Goal: Check status: Check status

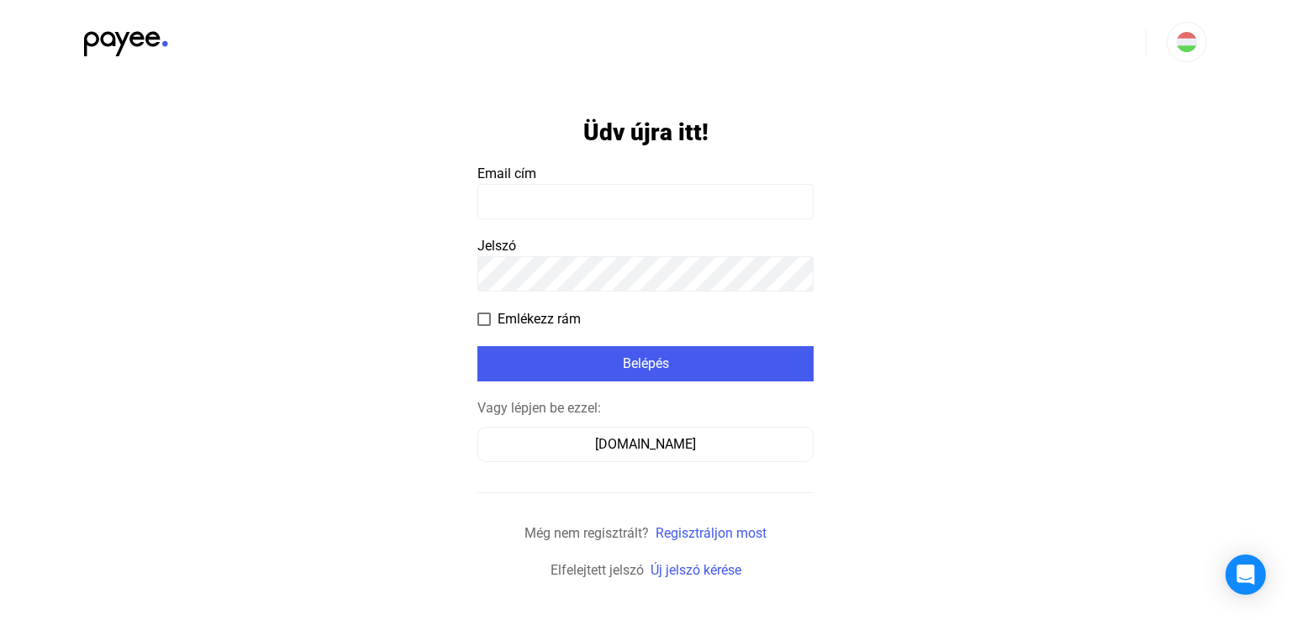
type input "**********"
drag, startPoint x: 535, startPoint y: 357, endPoint x: 1050, endPoint y: 382, distance: 515.8
click at [537, 357] on div "Belépés" at bounding box center [645, 364] width 326 height 20
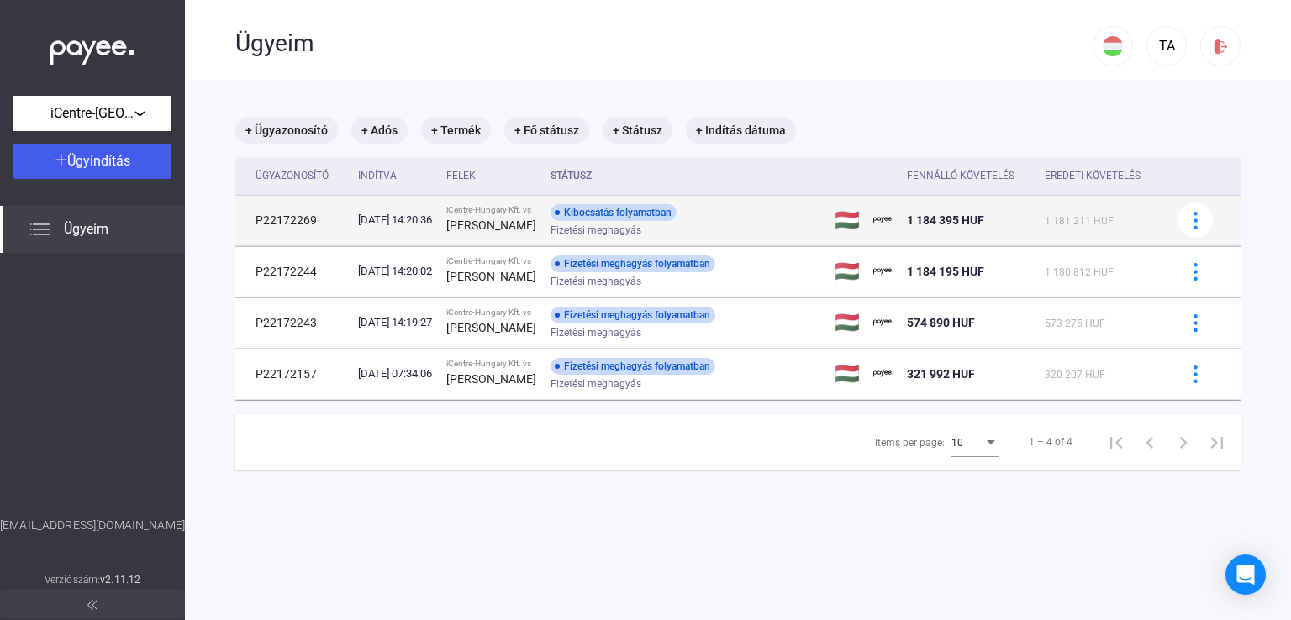
click at [741, 223] on div "Kibocsátás folyamatban Fizetési meghagyás" at bounding box center [684, 220] width 268 height 33
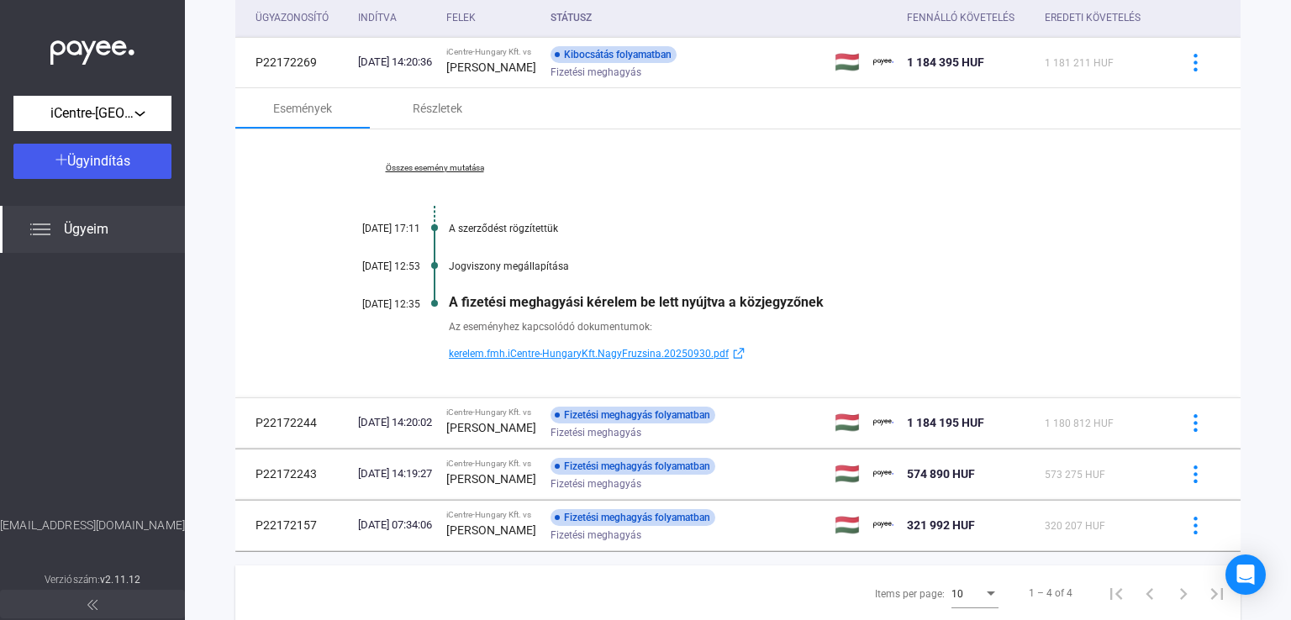
scroll to position [168, 0]
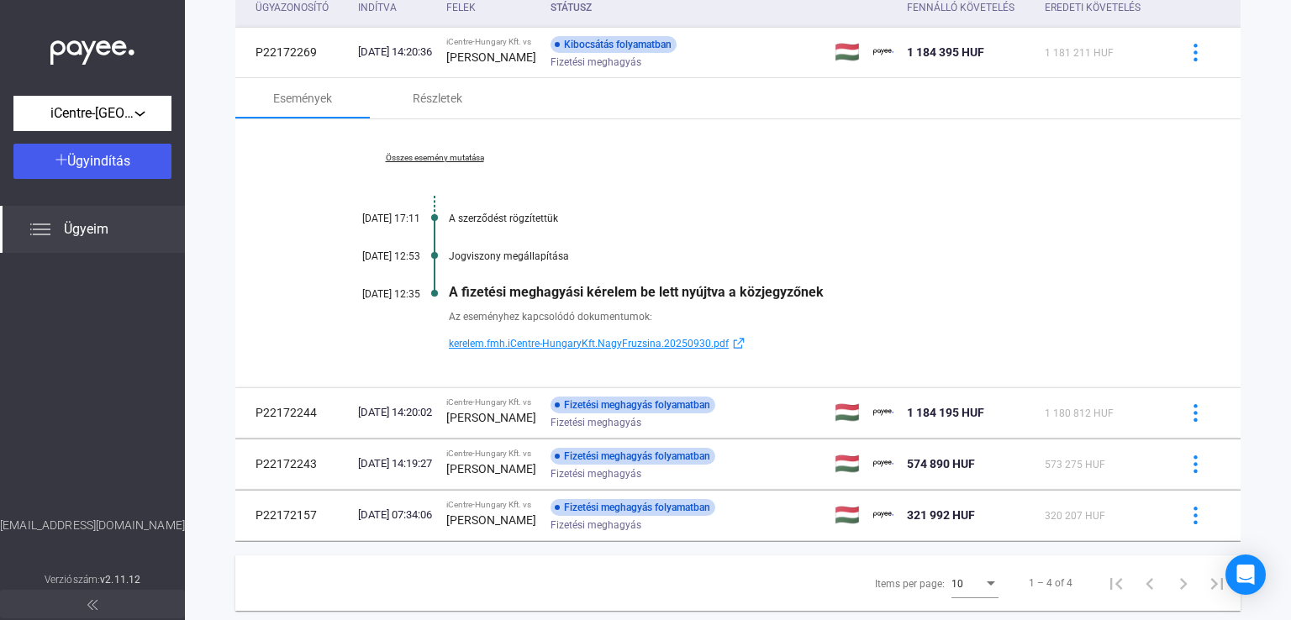
click at [459, 161] on link "Összes esemény mutatása" at bounding box center [434, 158] width 230 height 10
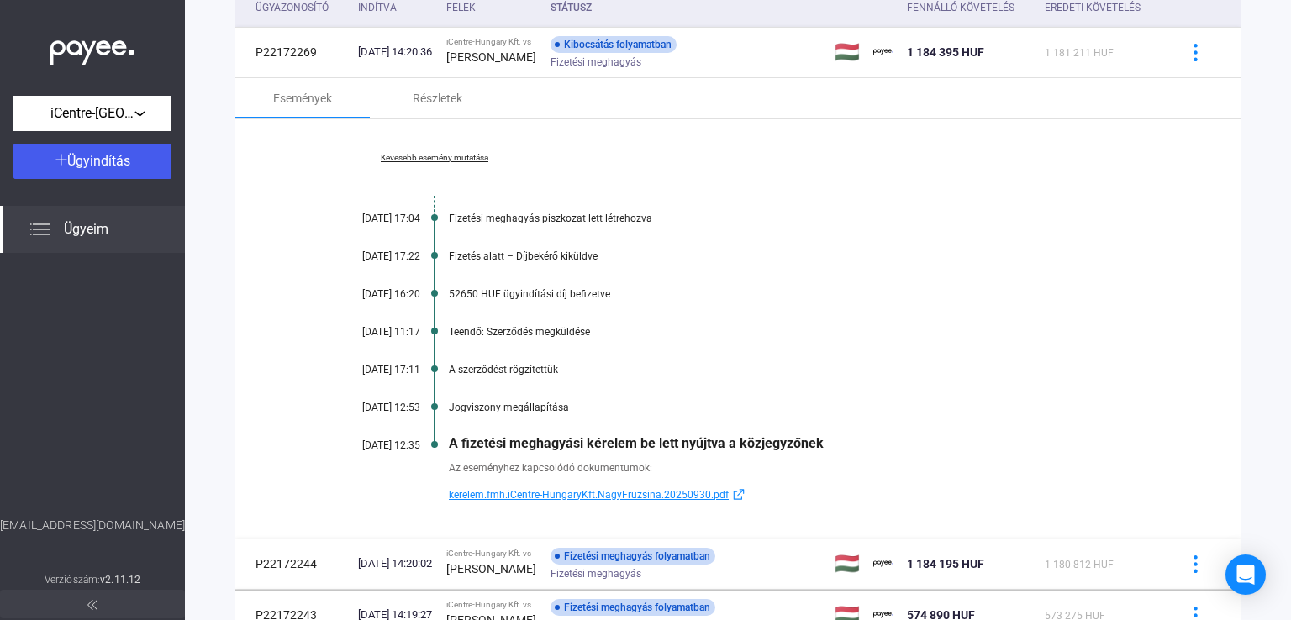
drag, startPoint x: 650, startPoint y: 220, endPoint x: 447, endPoint y: 223, distance: 203.4
click at [447, 223] on div "Kevesebb esemény mutatása [DATE] 17:04 Fizetési meghagyás piszkozat lett létreh…" at bounding box center [737, 328] width 1005 height 419
click at [390, 303] on div "Kevesebb esemény mutatása [DATE] 17:04 Fizetési meghagyás piszkozat lett létreh…" at bounding box center [737, 328] width 1005 height 419
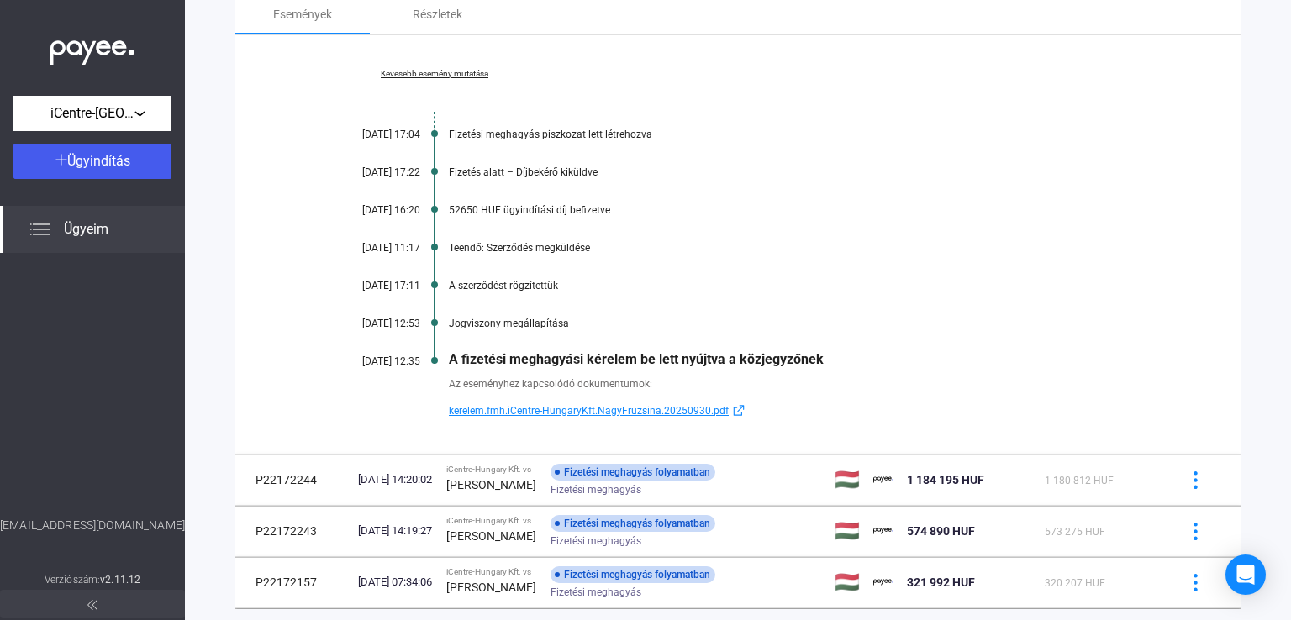
scroll to position [336, 0]
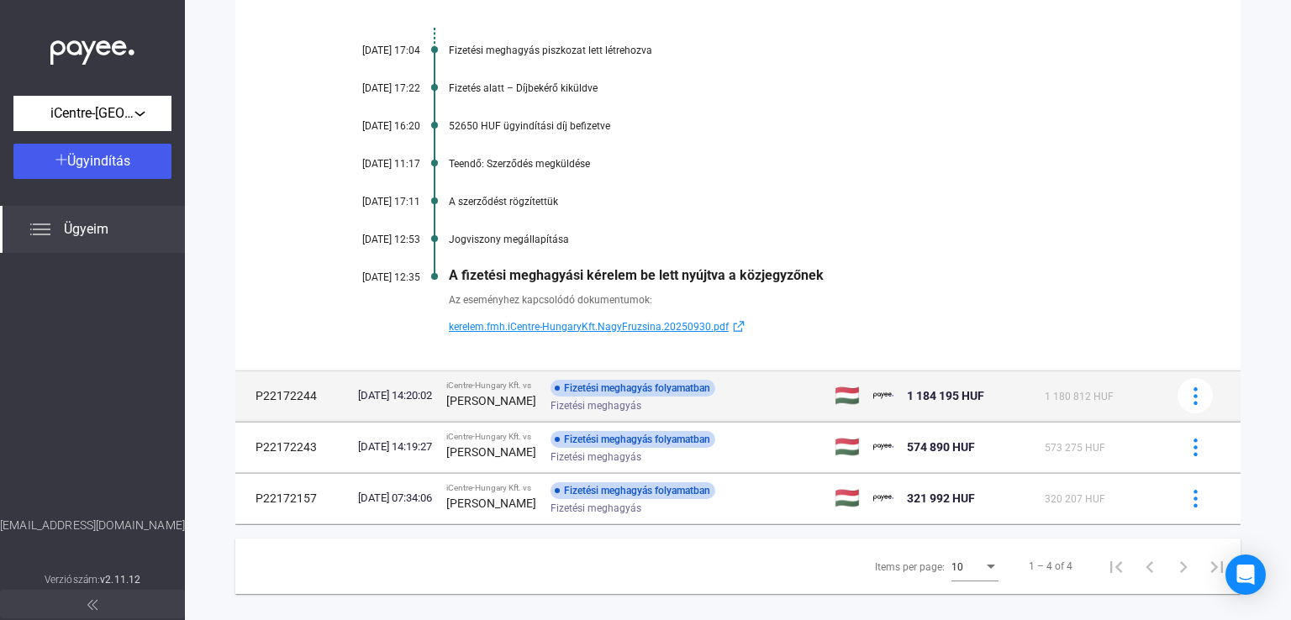
click at [783, 408] on div "Fizetési meghagyás" at bounding box center [684, 406] width 268 height 13
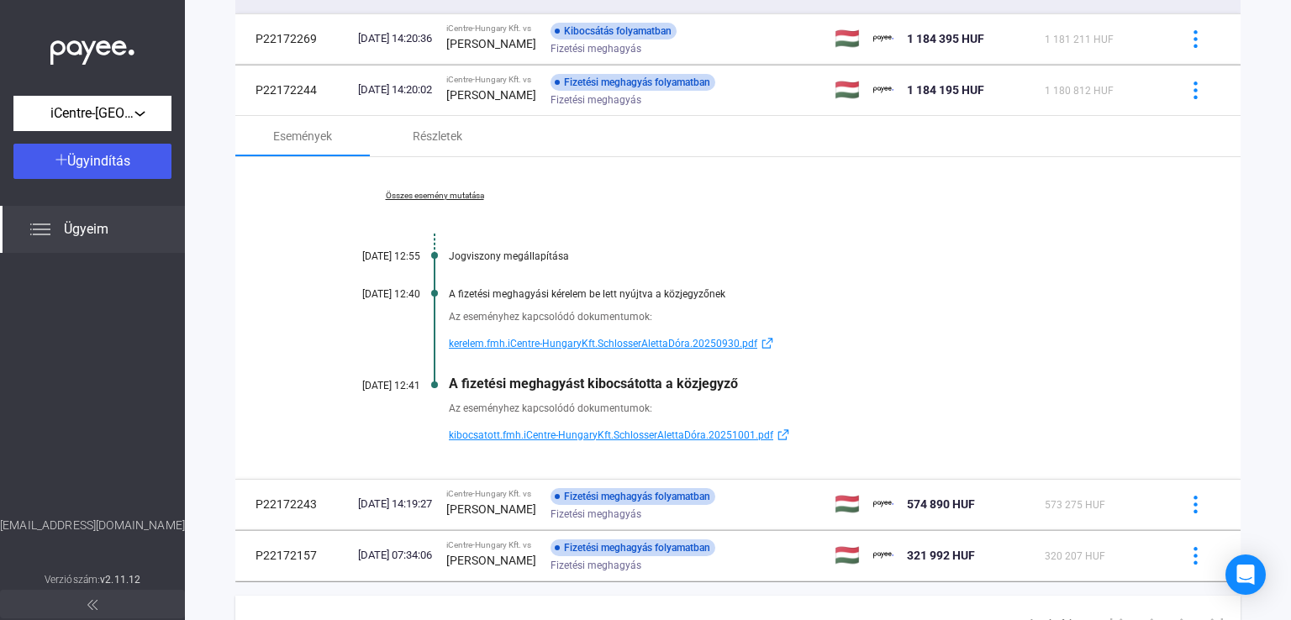
scroll to position [266, 0]
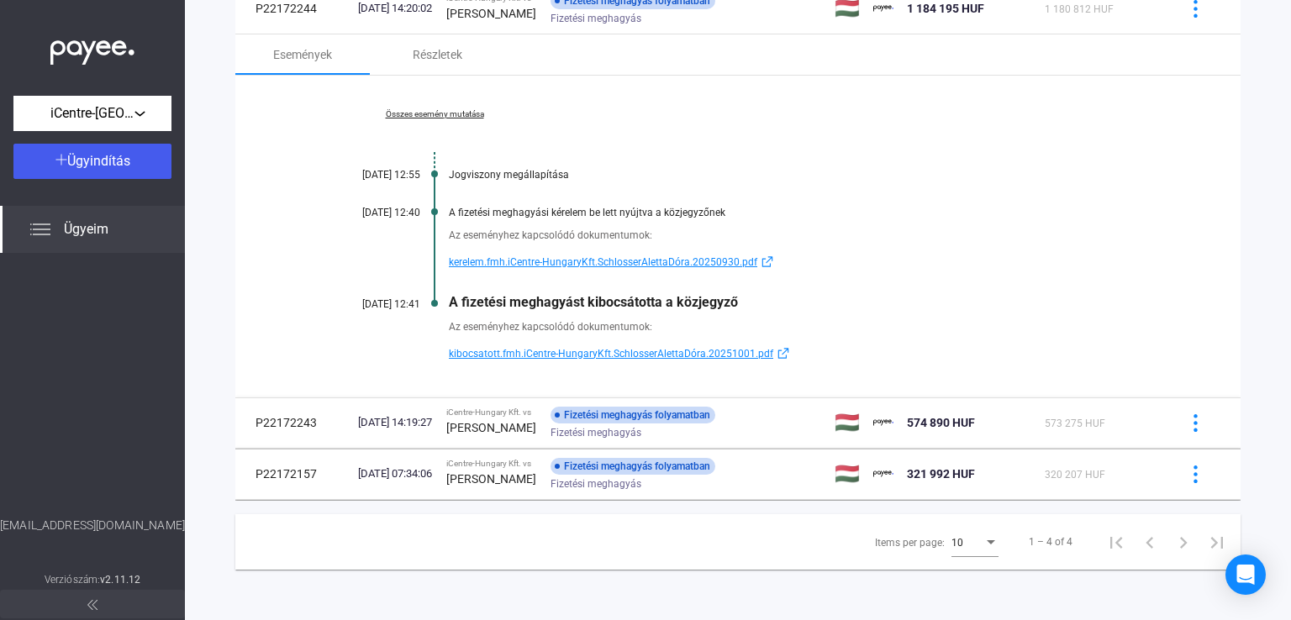
click at [705, 349] on span "kibocsatott.fmh.iCentre-HungaryKft.SchlosserAlettaDóra.20251001.pdf" at bounding box center [611, 354] width 324 height 20
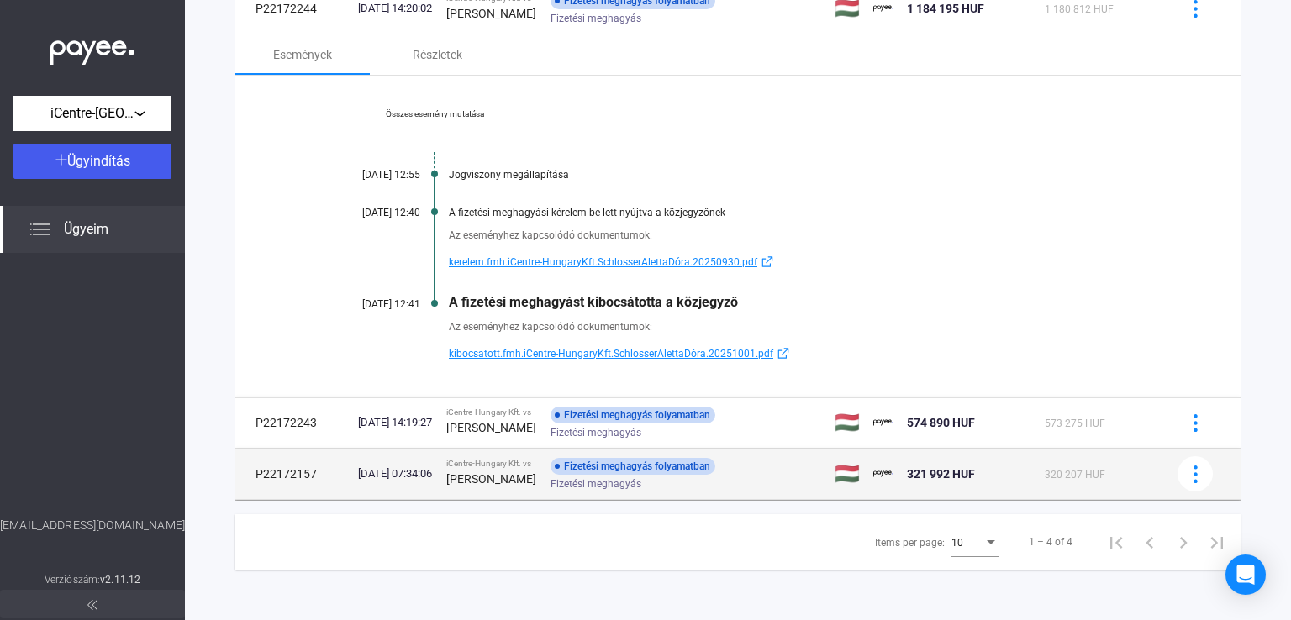
click at [502, 478] on strong "[PERSON_NAME]" at bounding box center [491, 478] width 90 height 13
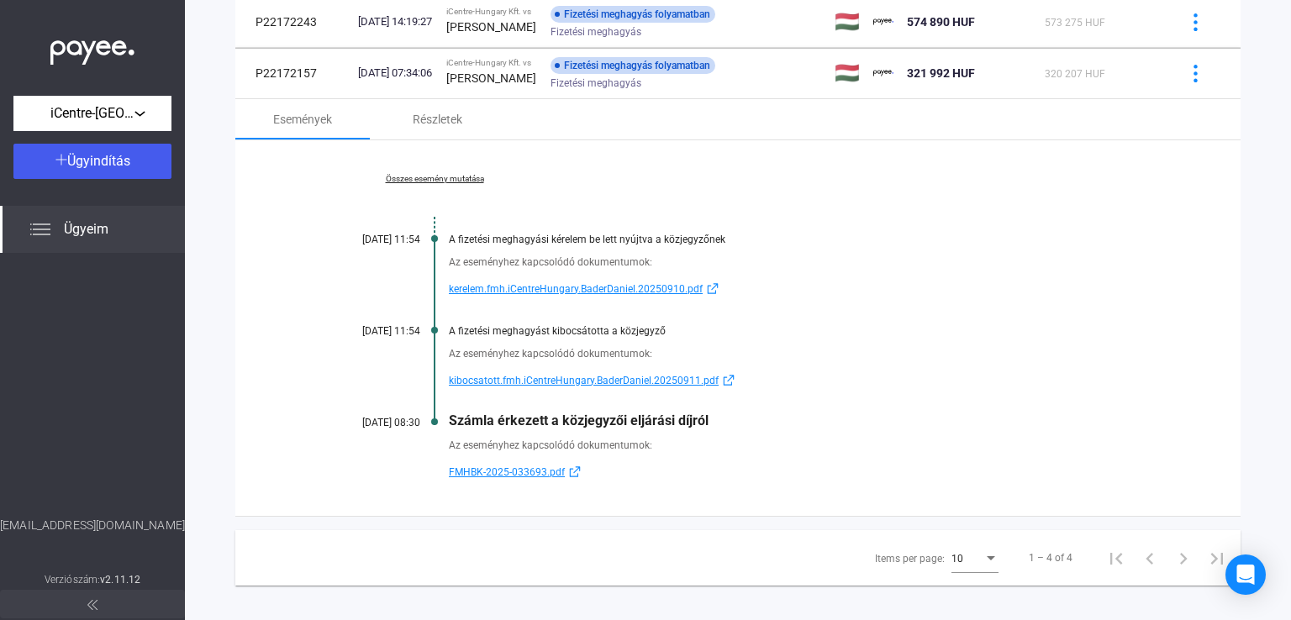
scroll to position [319, 0]
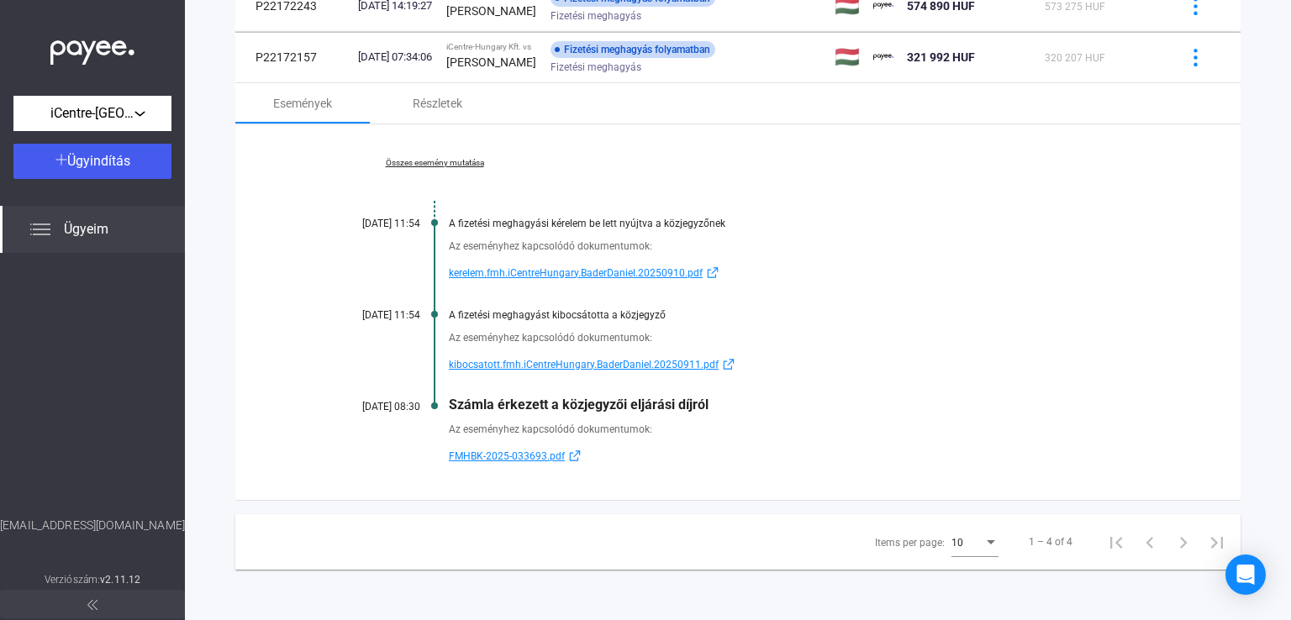
click at [508, 456] on span "FMHBK-2025-033693.pdf" at bounding box center [507, 456] width 116 height 20
drag, startPoint x: 679, startPoint y: 319, endPoint x: 461, endPoint y: 319, distance: 217.7
click at [461, 319] on div "A fizetési meghagyást kibocsátotta a közjegyző" at bounding box center [803, 315] width 708 height 12
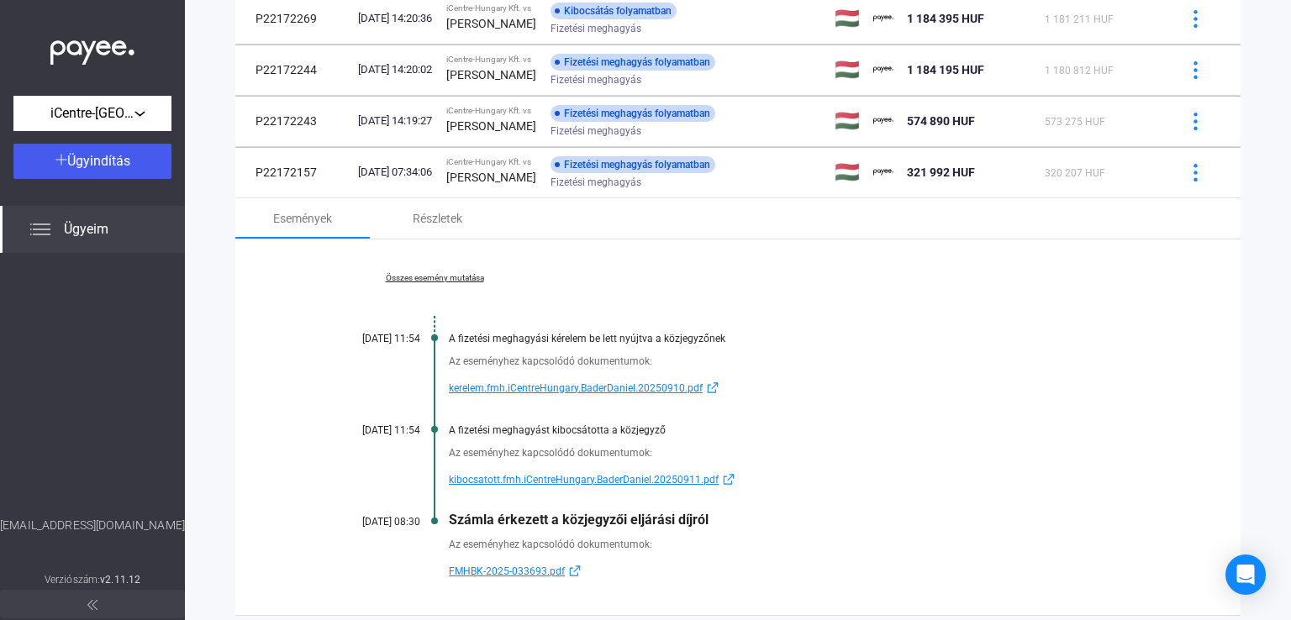
scroll to position [151, 0]
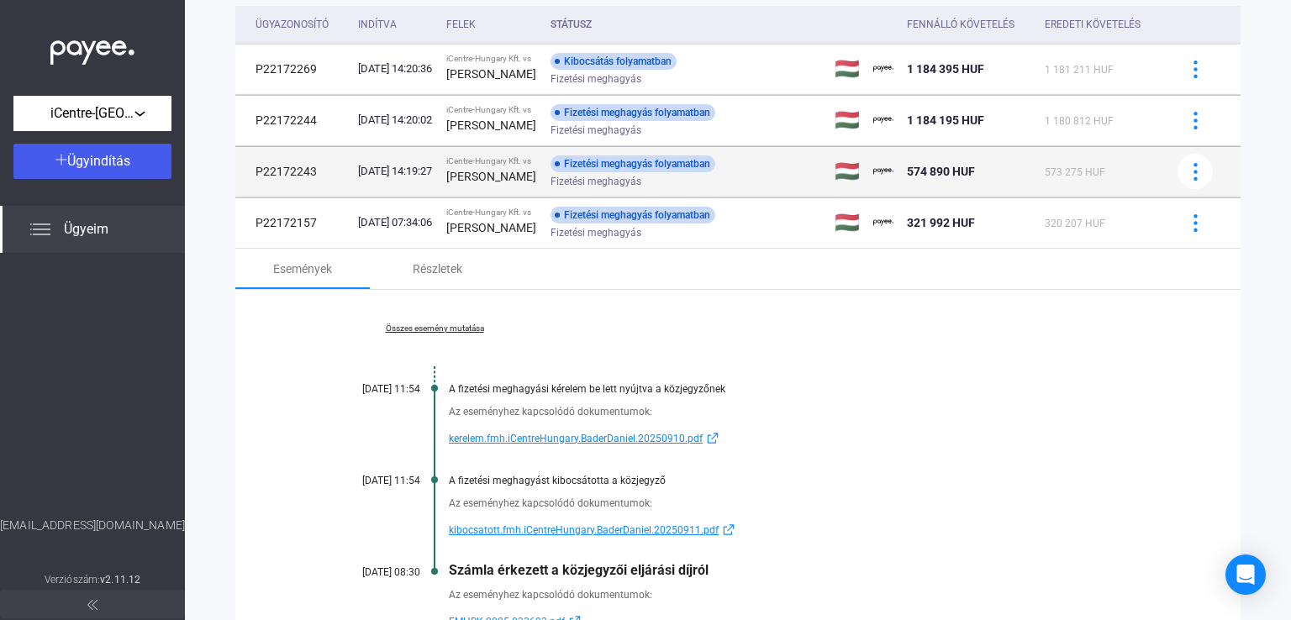
click at [765, 186] on div "Fizetési meghagyás" at bounding box center [684, 182] width 268 height 13
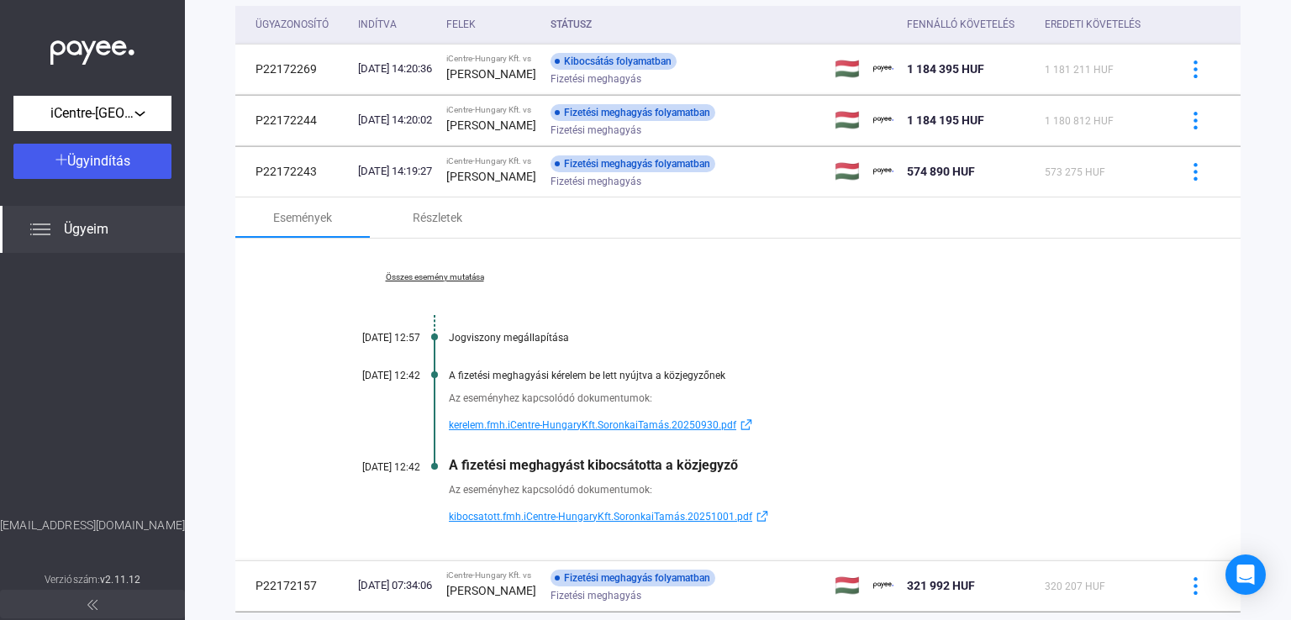
scroll to position [235, 0]
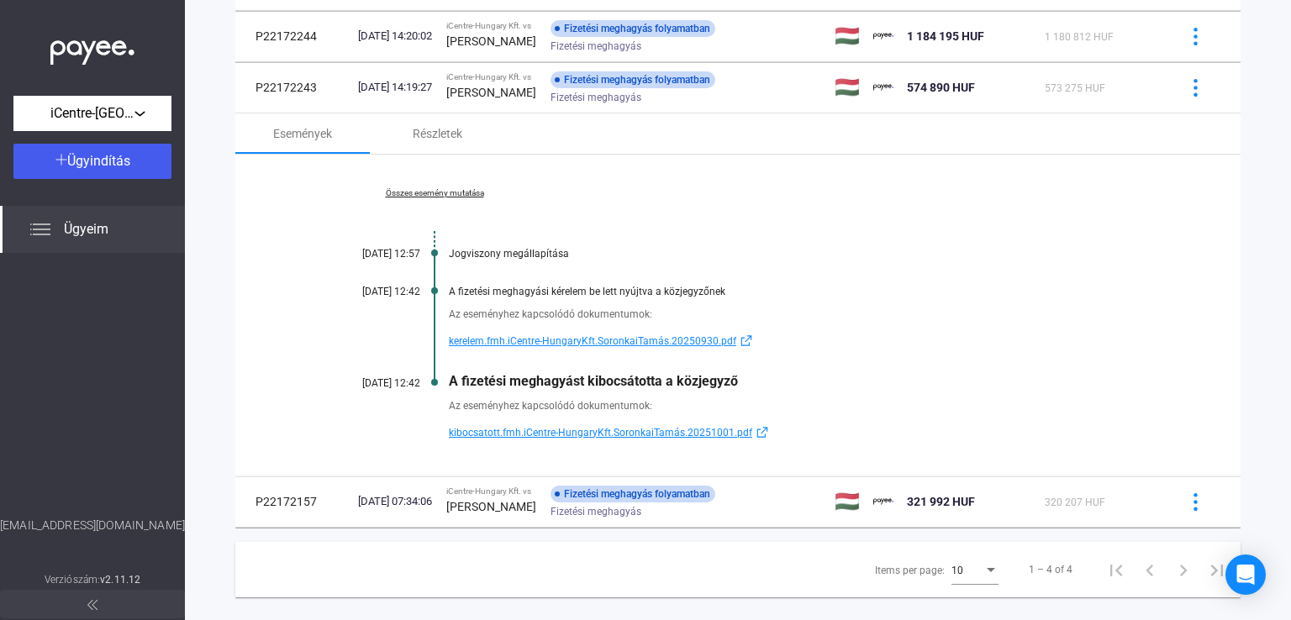
drag, startPoint x: 429, startPoint y: 383, endPoint x: 760, endPoint y: 387, distance: 331.1
click at [757, 390] on div "Összes esemény mutatása [DATE] 12:57 Jogviszony megállapítása [DATE] 12:42 A fi…" at bounding box center [737, 316] width 1005 height 322
click at [826, 401] on div "Az eseményhez kapcsolódó dokumentumok:" at bounding box center [803, 406] width 708 height 17
drag, startPoint x: 768, startPoint y: 89, endPoint x: 971, endPoint y: 143, distance: 209.6
click at [768, 88] on div "Fizetési meghagyás folyamatban Fizetési meghagyás" at bounding box center [684, 87] width 268 height 33
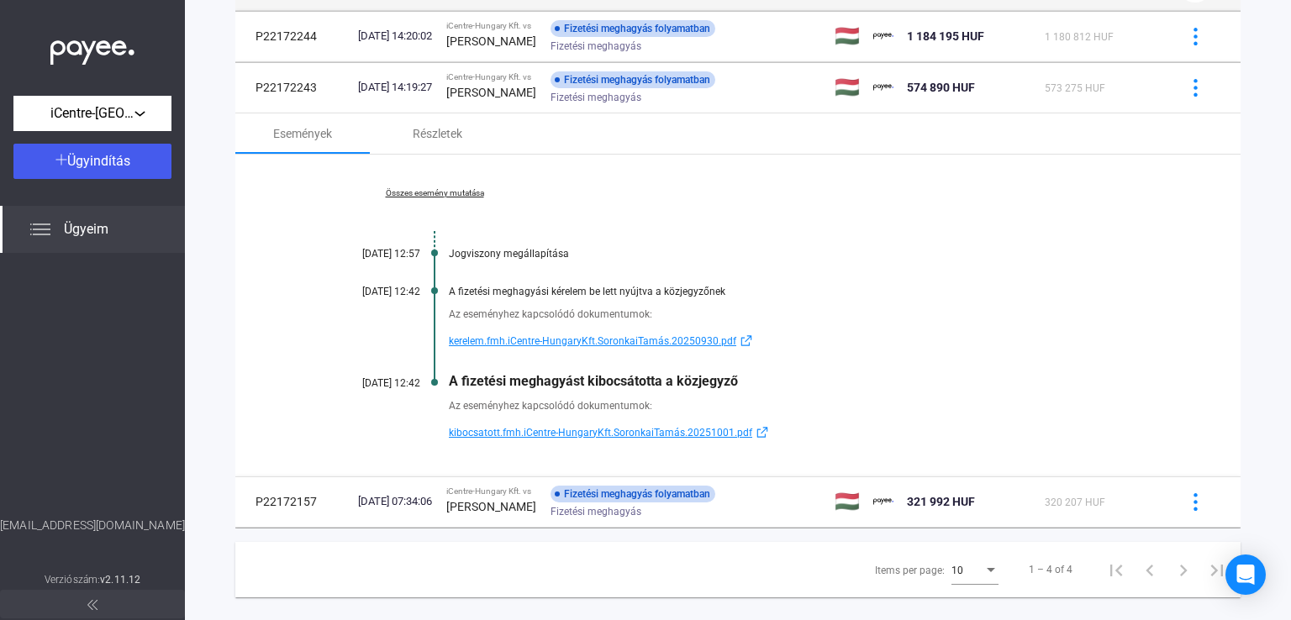
scroll to position [80, 0]
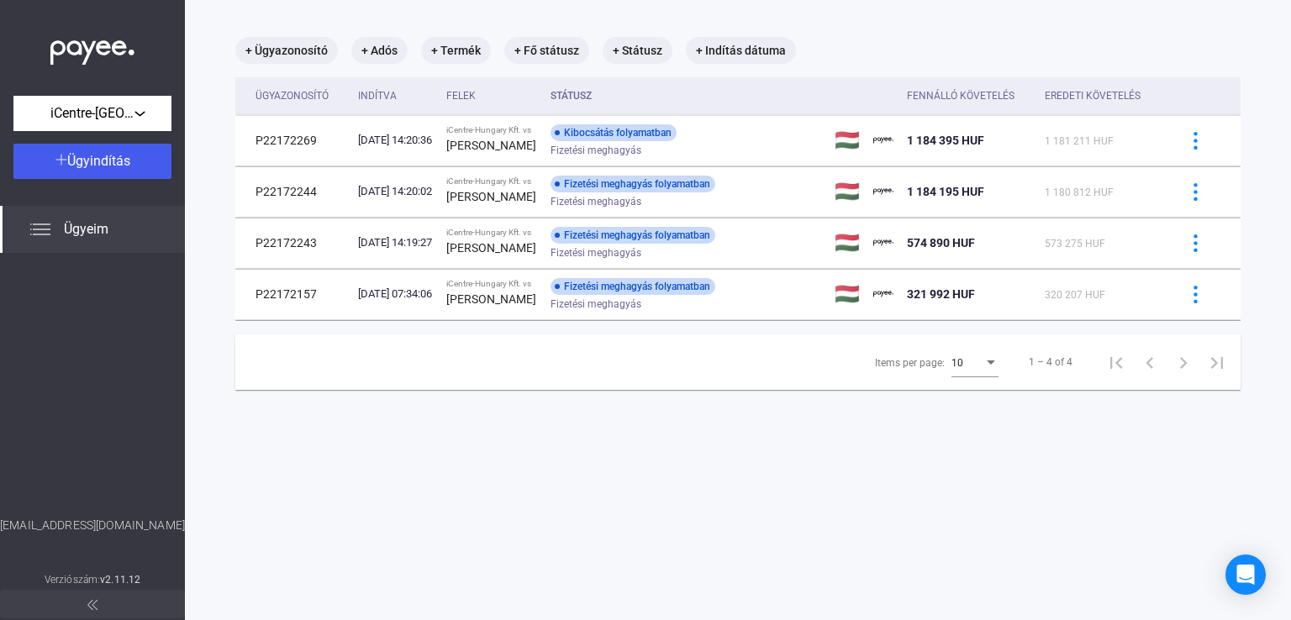
click at [1261, 298] on main "+ Ügyazonosító + Adós + Termék + Fő státusz + Státusz + Indítás dátuma Ügyazono…" at bounding box center [738, 310] width 1106 height 620
click at [483, 473] on main "+ Ügyazonosító + Adós + Termék + Fő státusz + Státusz + Indítás dátuma Ügyazono…" at bounding box center [738, 310] width 1106 height 620
click at [965, 490] on main "+ Ügyazonosító + Adós + Termék + Fő státusz + Státusz + Indítás dátuma Ügyazono…" at bounding box center [738, 310] width 1106 height 620
